Goal: Browse casually

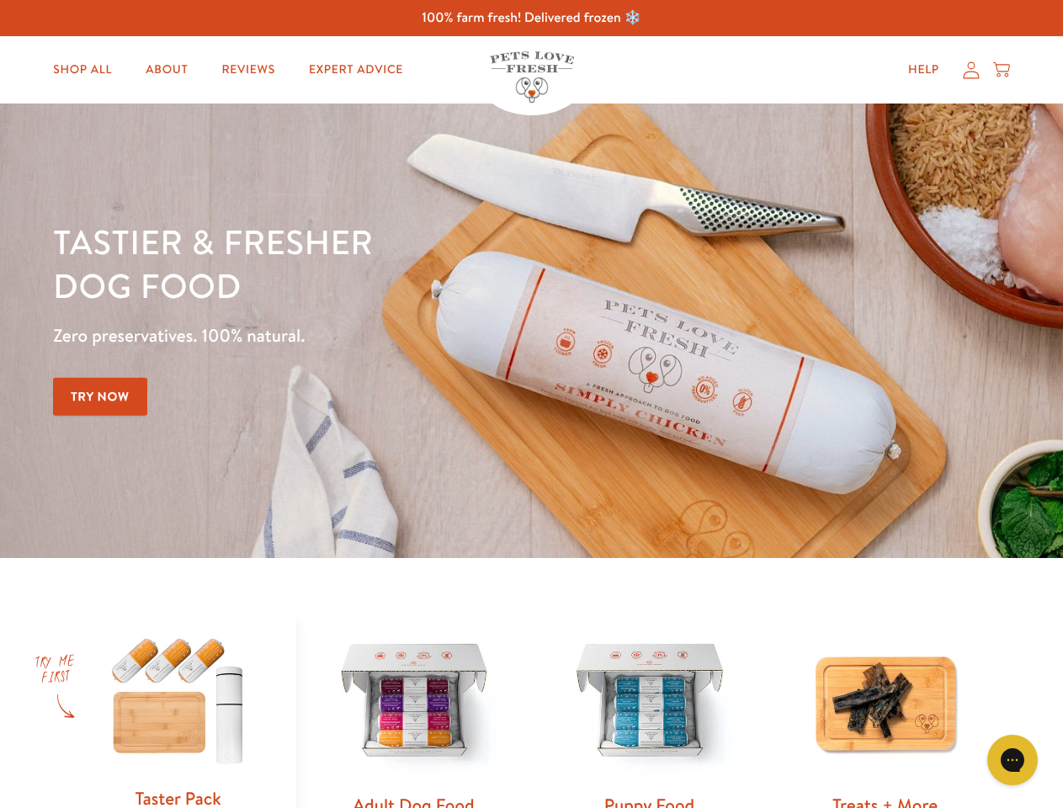
click at [531, 404] on div "Tastier & fresher dog food Zero preservatives. 100% natural. Try Now" at bounding box center [372, 331] width 638 height 222
click at [1013, 760] on icon "Gorgias live chat" at bounding box center [1012, 760] width 16 height 16
